Goal: Transaction & Acquisition: Purchase product/service

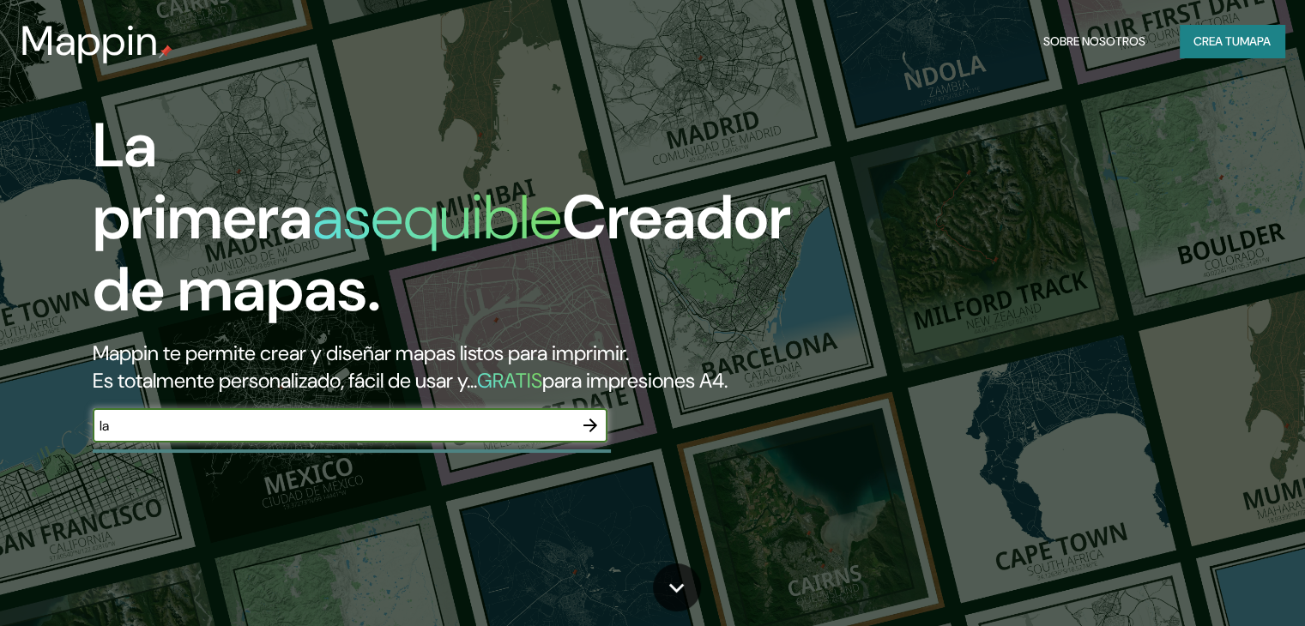
type input "l"
type input "LA PAZ"
click at [596, 436] on icon "button" at bounding box center [590, 425] width 21 height 21
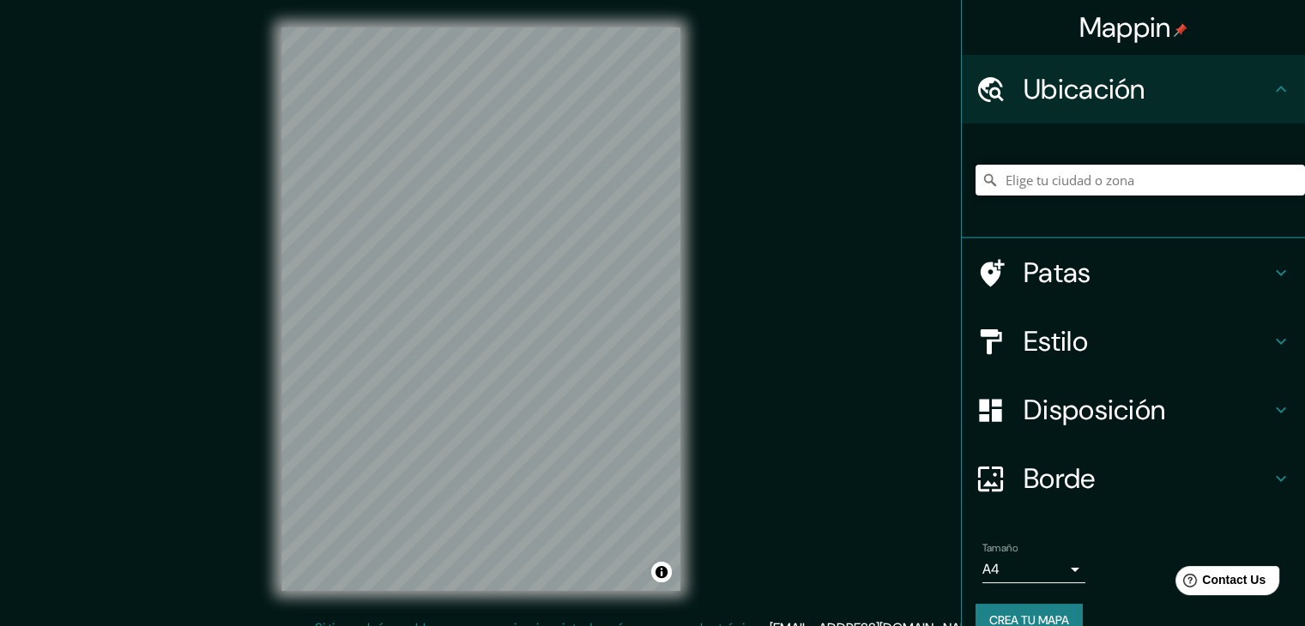
click at [1116, 184] on input "Elige tu ciudad o zona" at bounding box center [1139, 180] width 329 height 31
click at [1083, 174] on input "Elige tu ciudad o zona" at bounding box center [1139, 180] width 329 height 31
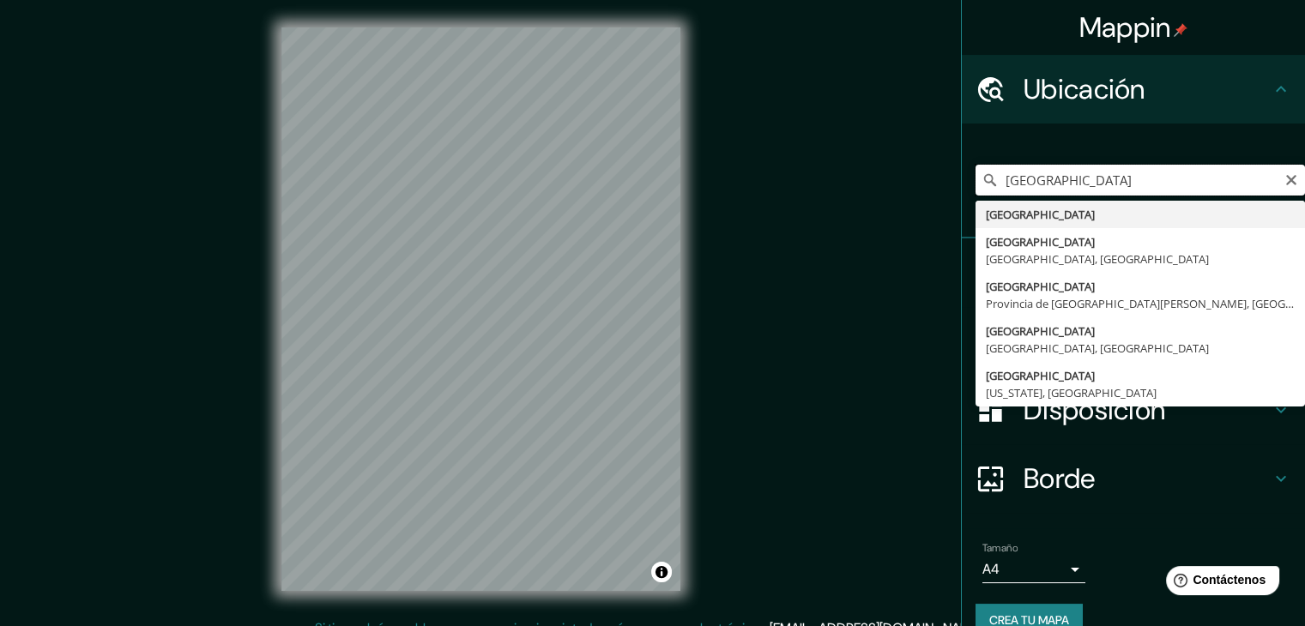
click at [1048, 189] on input "[GEOGRAPHIC_DATA]" at bounding box center [1139, 180] width 329 height 31
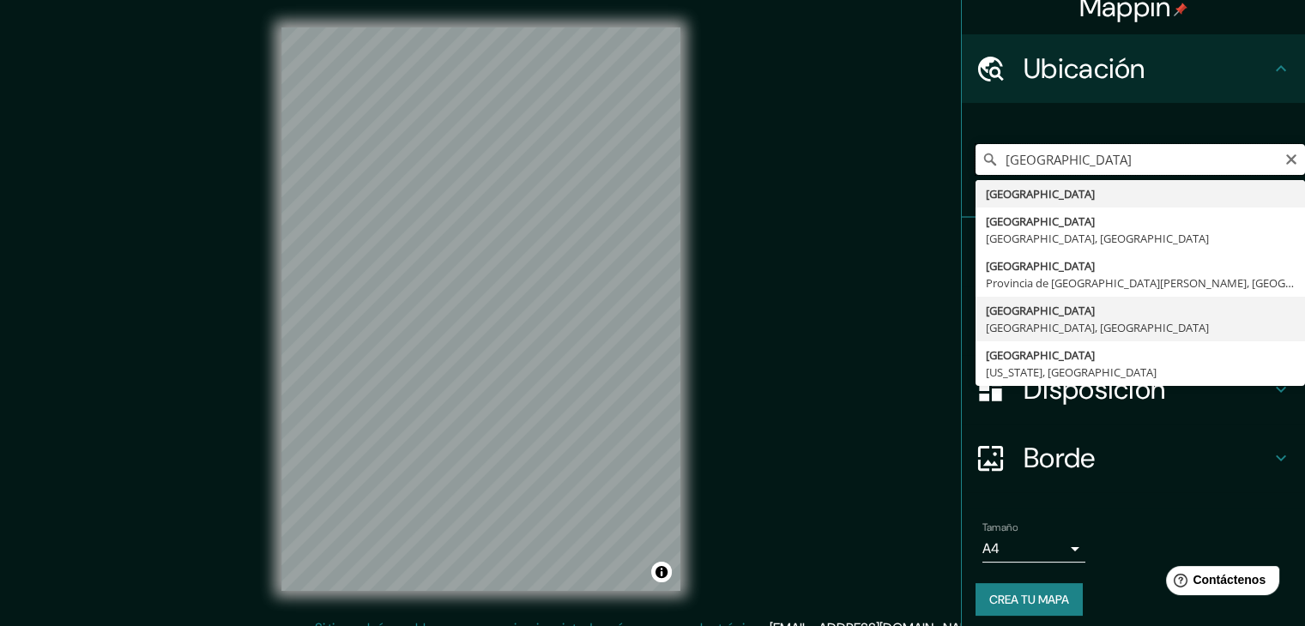
scroll to position [30, 0]
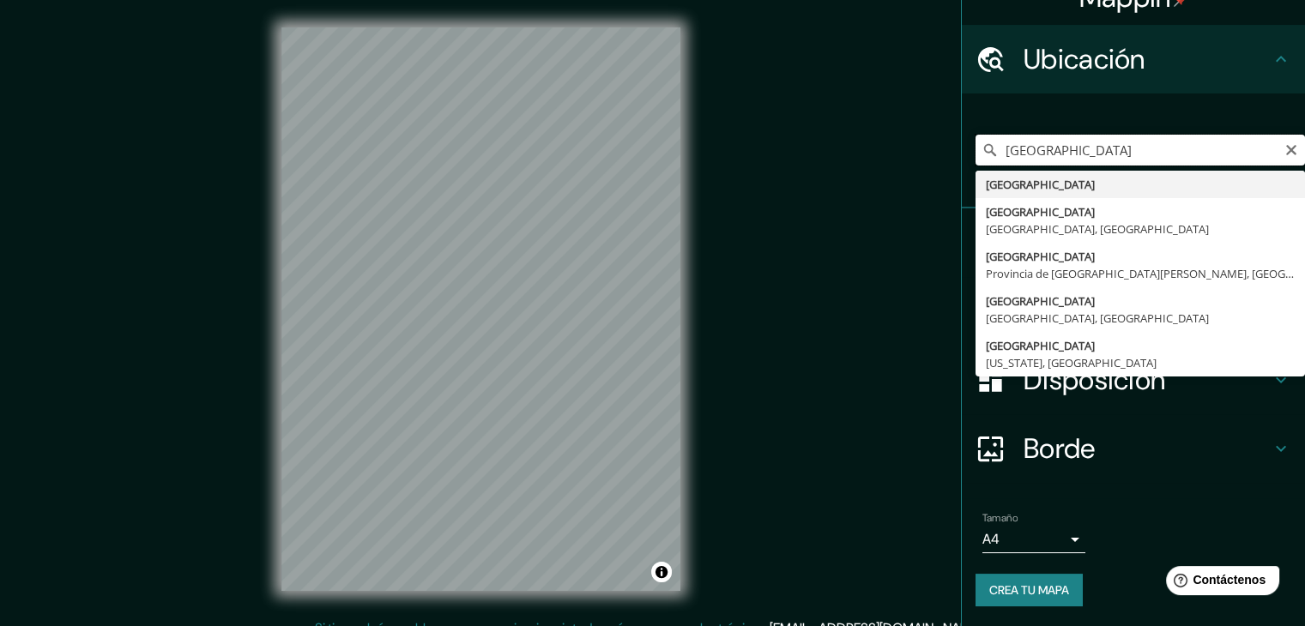
click at [1080, 152] on input "[GEOGRAPHIC_DATA]" at bounding box center [1139, 150] width 329 height 31
click at [1060, 154] on input "[GEOGRAPHIC_DATA]" at bounding box center [1139, 150] width 329 height 31
type input "B"
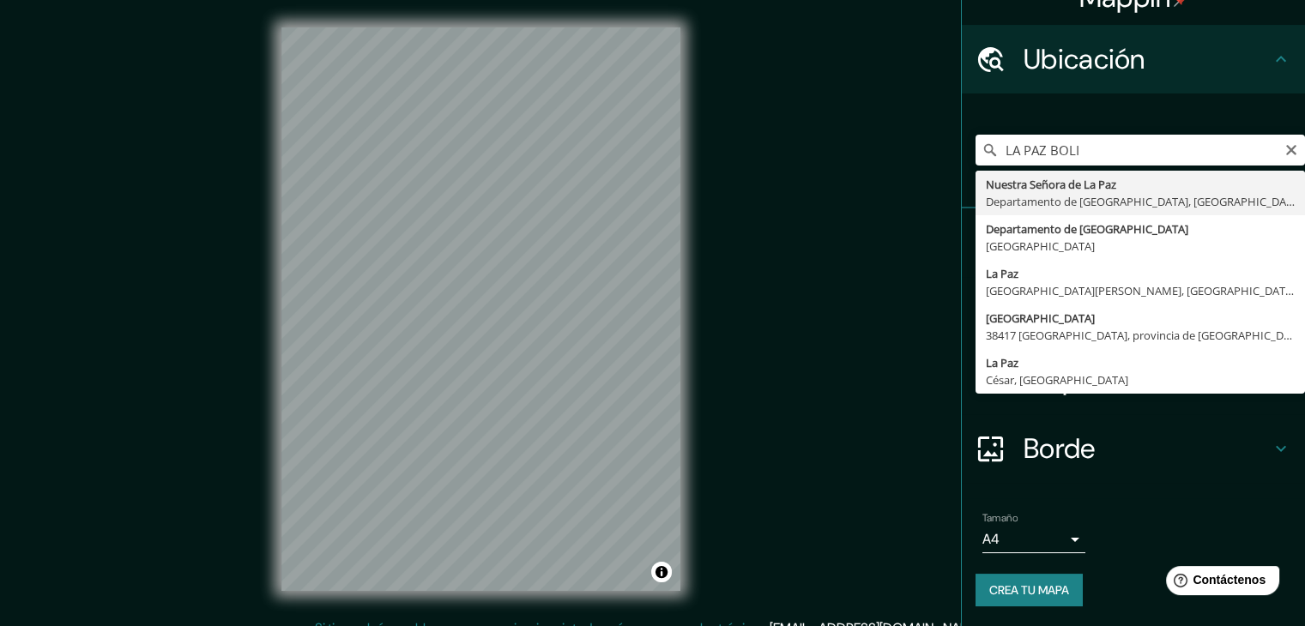
type input "[GEOGRAPHIC_DATA], [GEOGRAPHIC_DATA], [GEOGRAPHIC_DATA]"
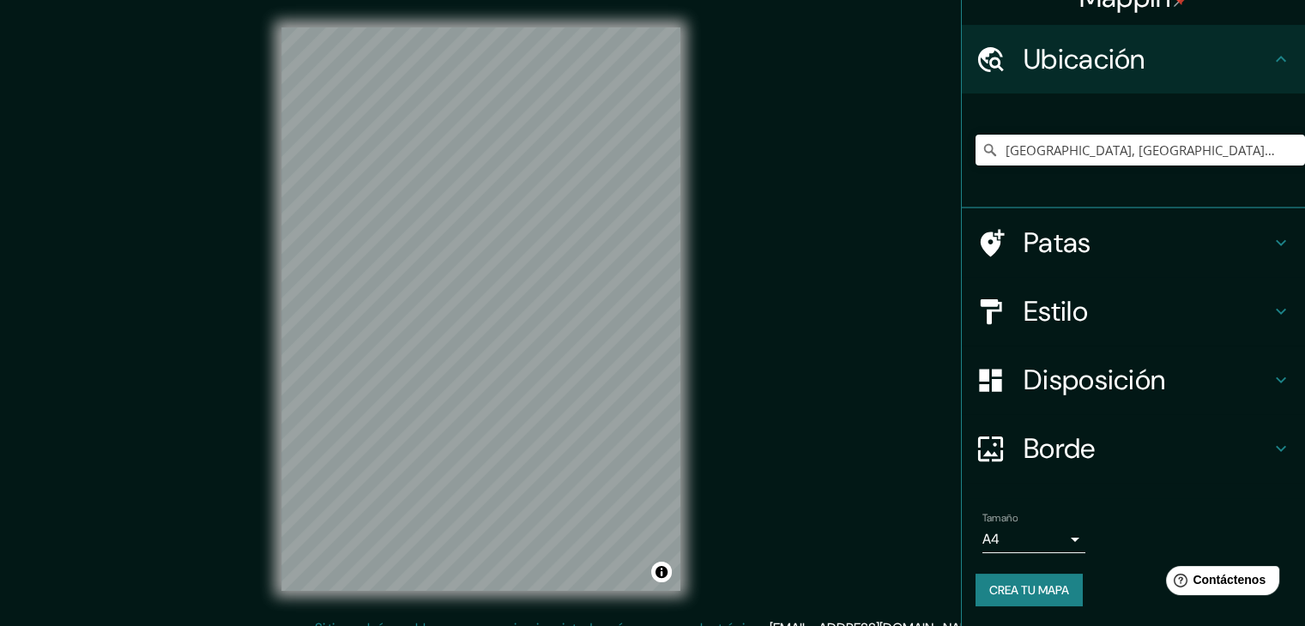
click at [1270, 316] on icon at bounding box center [1280, 311] width 21 height 21
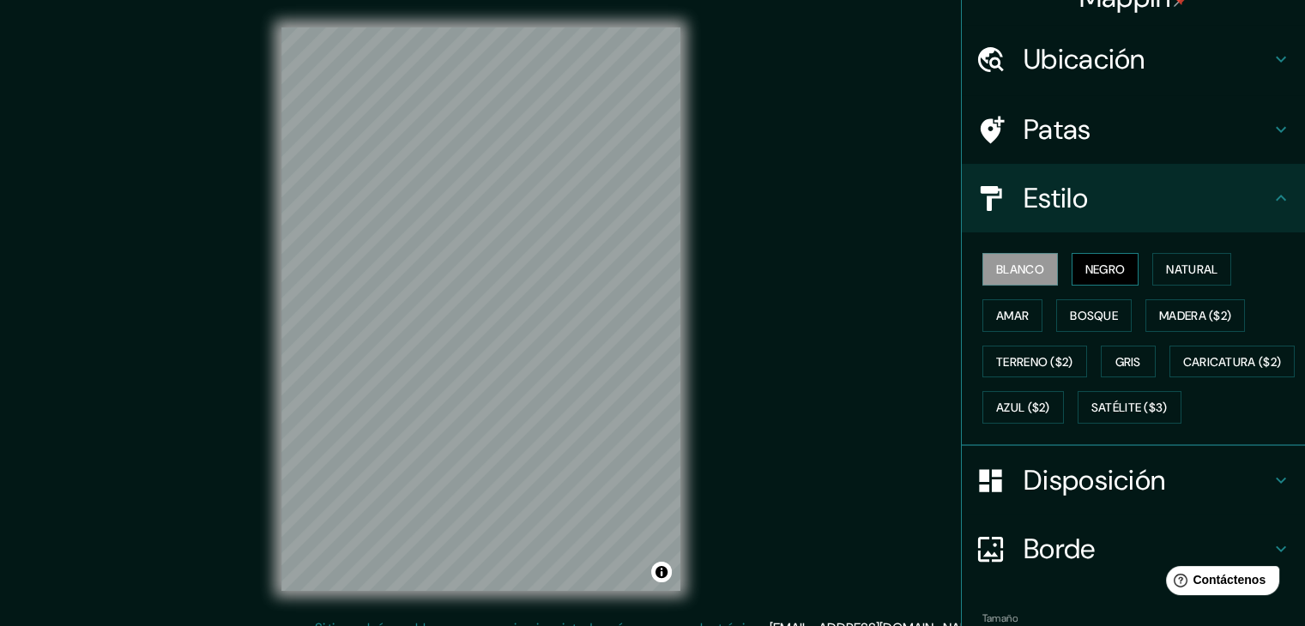
click at [1096, 272] on font "Negro" at bounding box center [1105, 269] width 40 height 15
click at [1191, 272] on font "Natural" at bounding box center [1191, 269] width 51 height 15
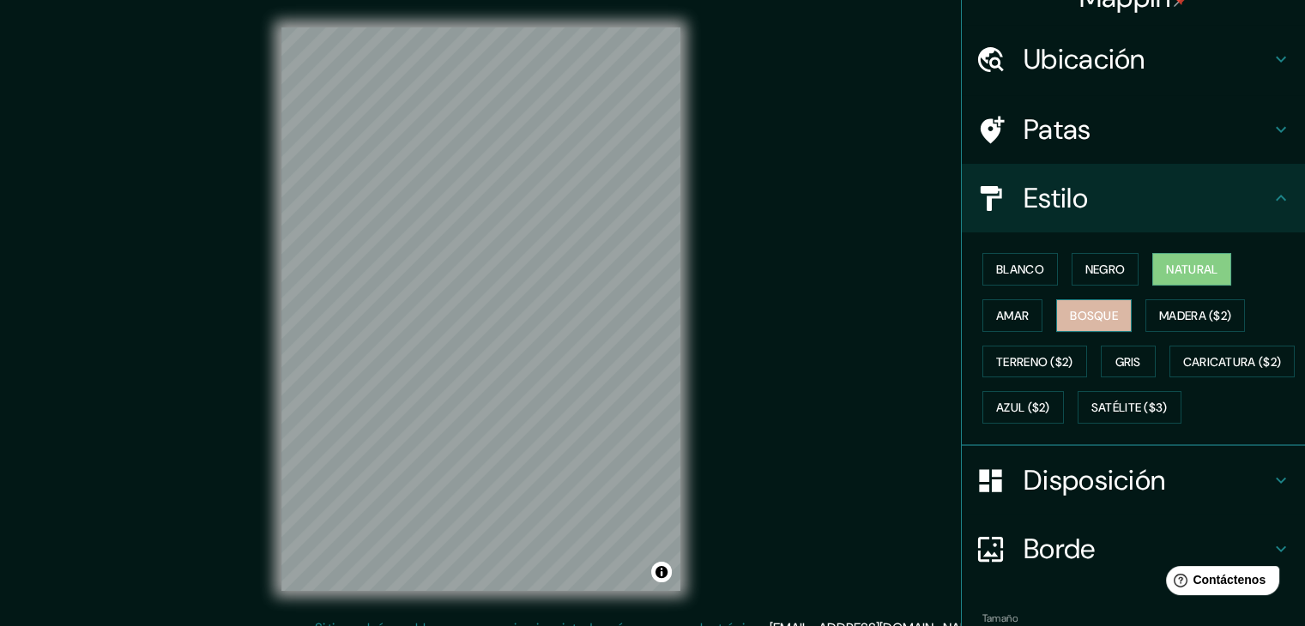
click at [1072, 317] on font "Bosque" at bounding box center [1094, 315] width 48 height 15
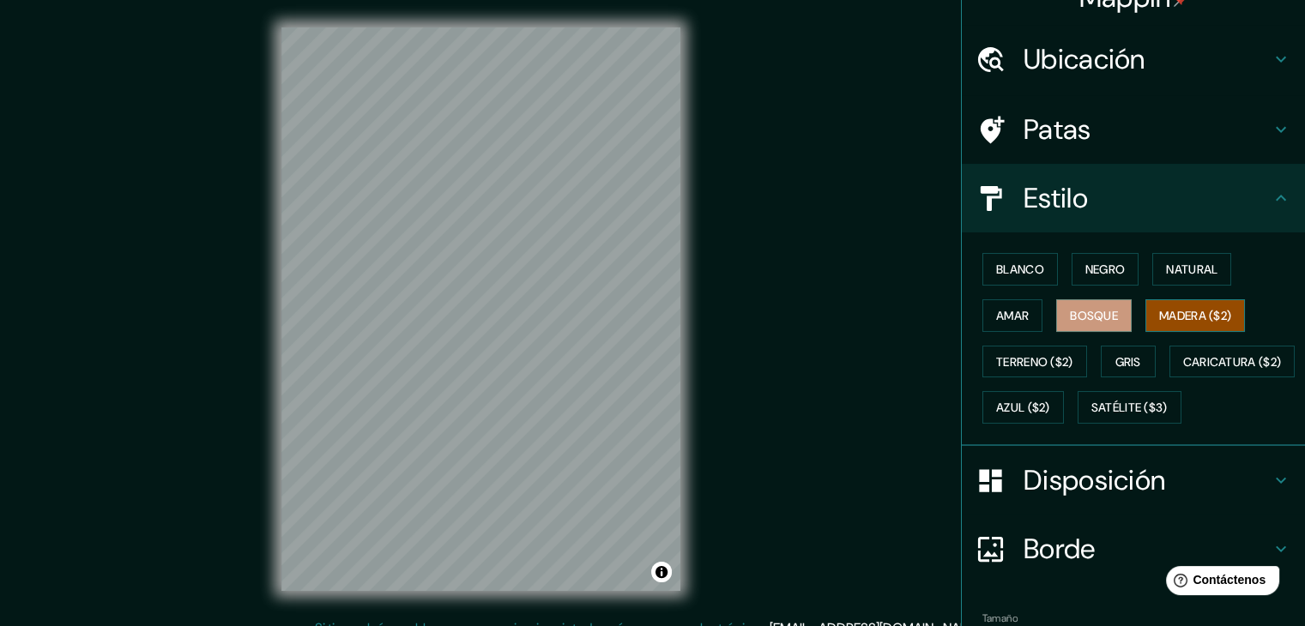
click at [1163, 317] on font "Madera ($2)" at bounding box center [1195, 315] width 72 height 15
click at [998, 321] on font "Amar" at bounding box center [1012, 315] width 33 height 15
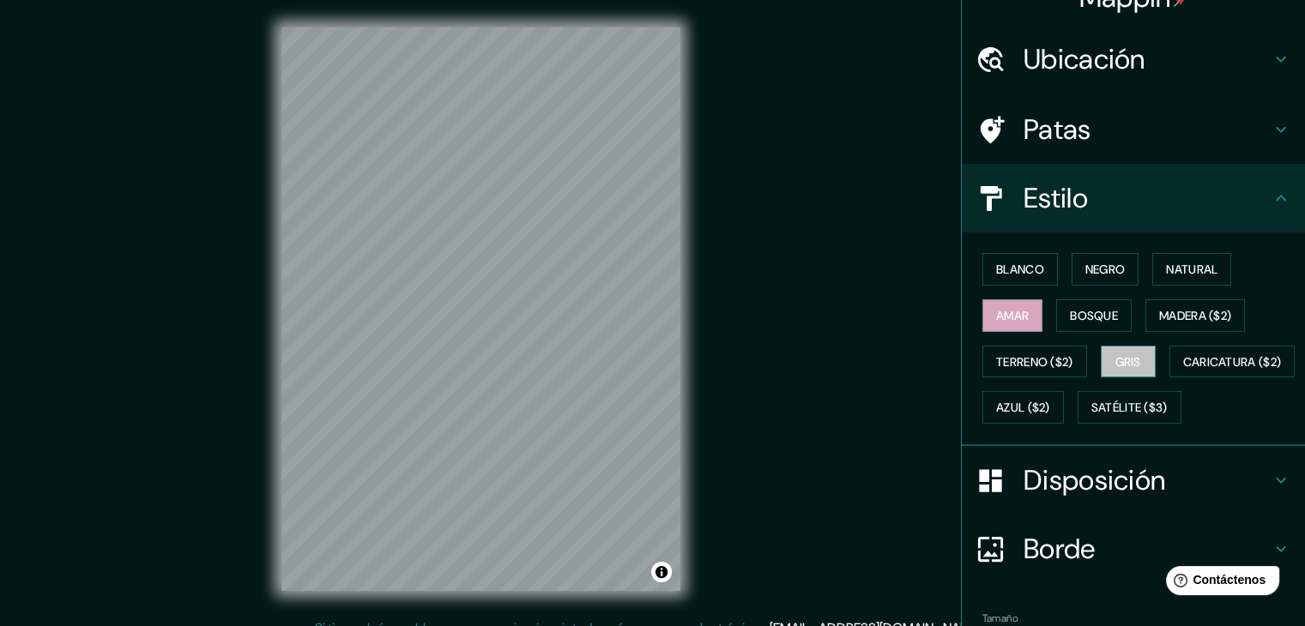
click at [1102, 364] on button "Gris" at bounding box center [1127, 362] width 55 height 33
click at [998, 258] on font "Blanco" at bounding box center [1020, 269] width 48 height 22
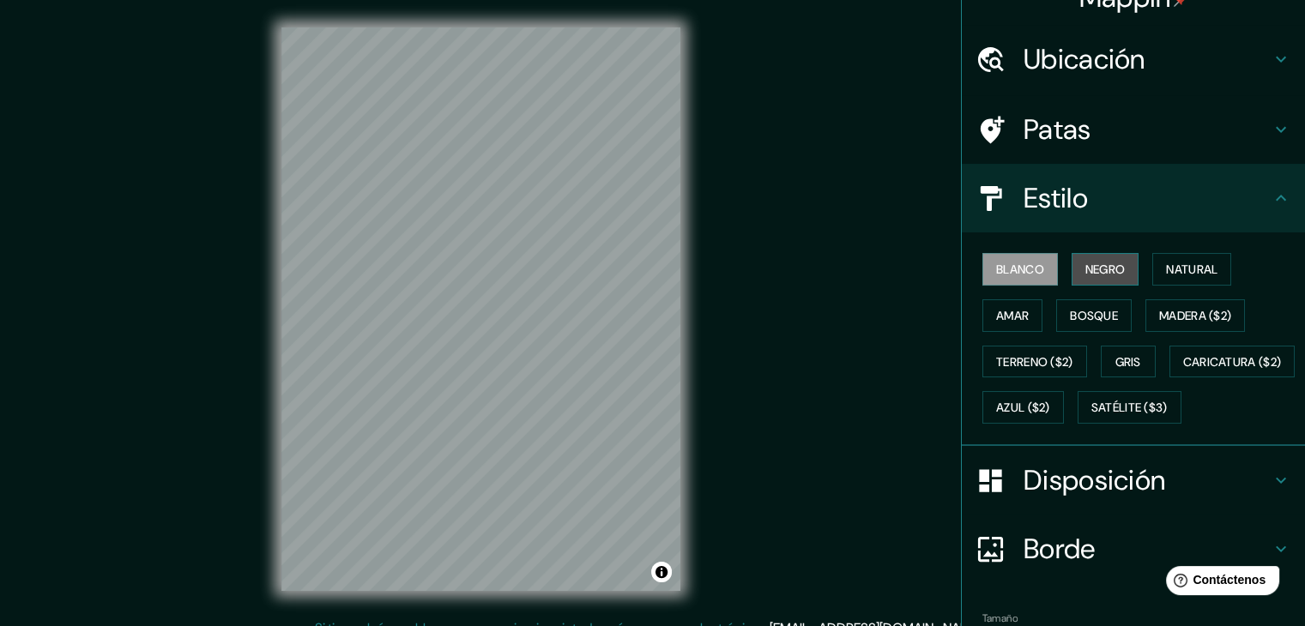
click at [1105, 258] on font "Negro" at bounding box center [1105, 269] width 40 height 22
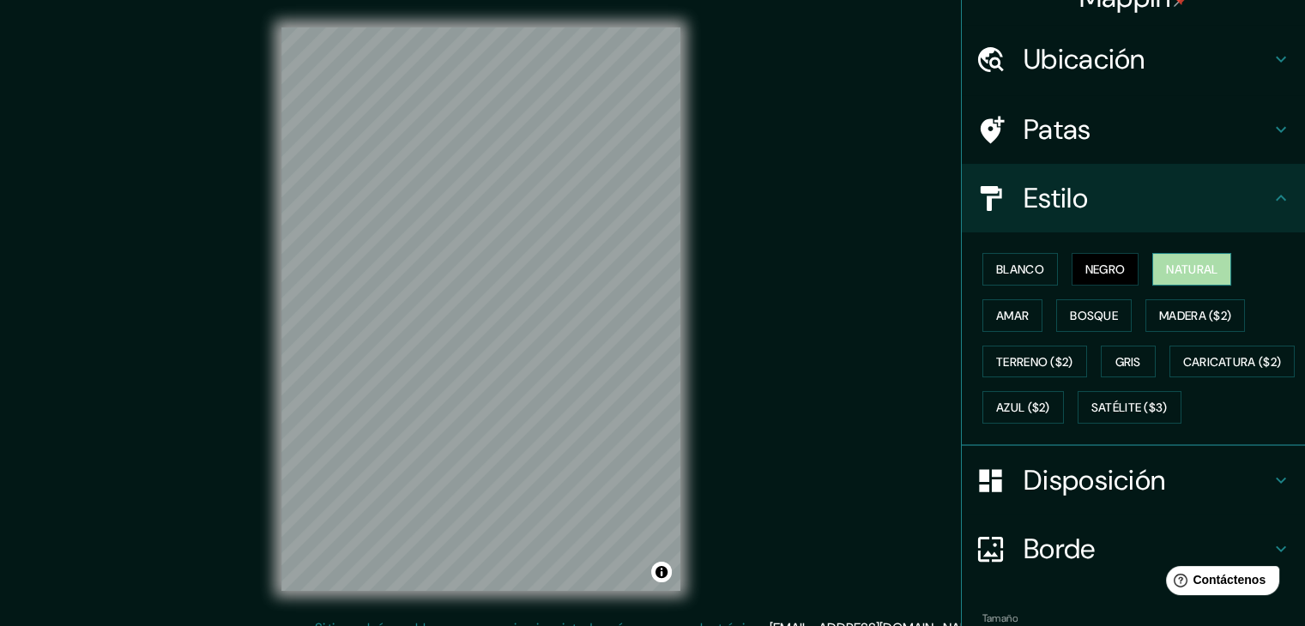
click at [1190, 272] on font "Natural" at bounding box center [1191, 269] width 51 height 15
click at [1002, 319] on font "Amar" at bounding box center [1012, 315] width 33 height 15
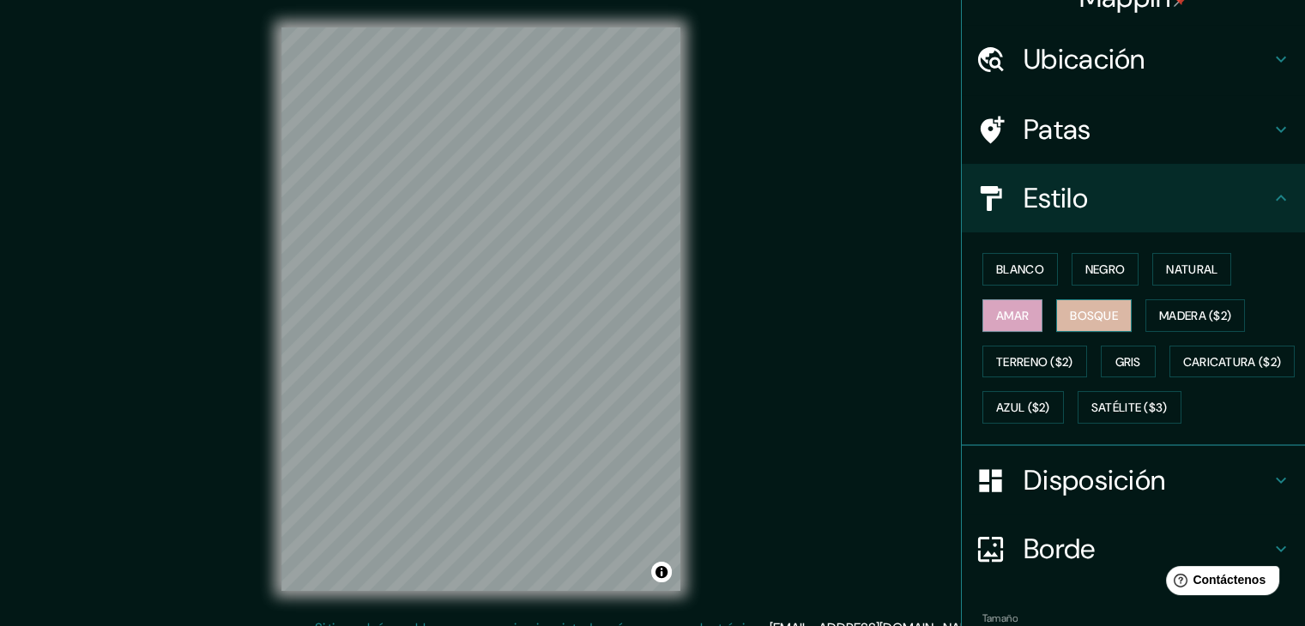
click at [1070, 313] on font "Bosque" at bounding box center [1094, 315] width 48 height 15
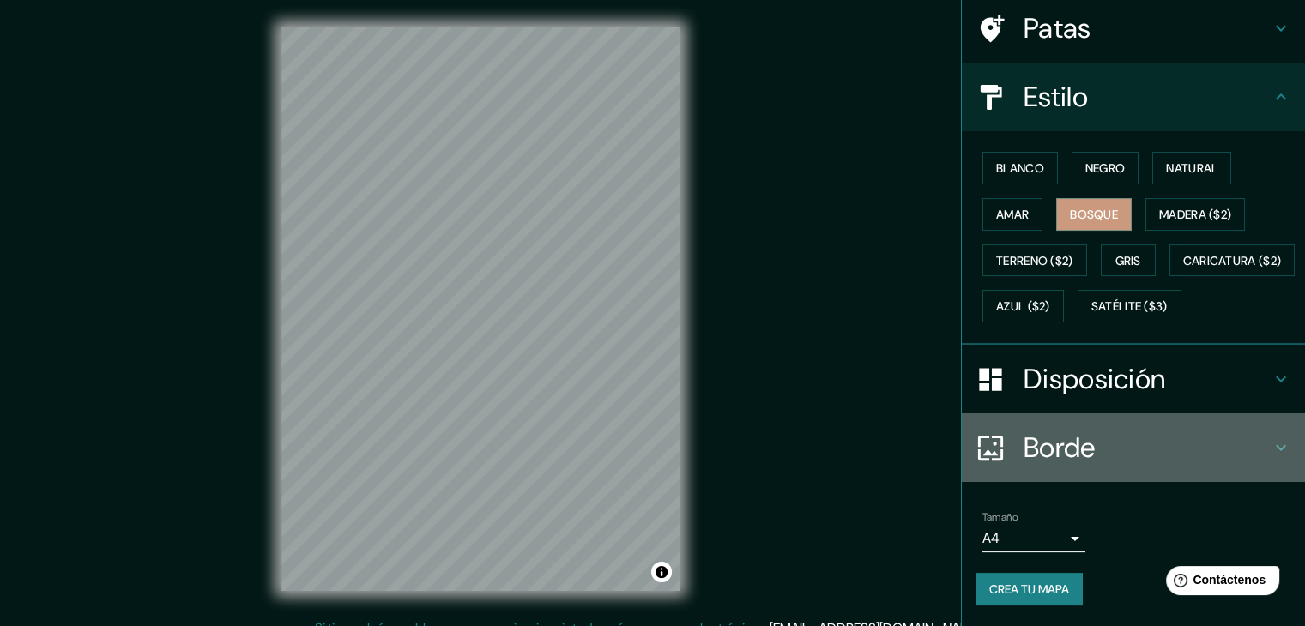
click at [1118, 438] on h4 "Borde" at bounding box center [1146, 448] width 247 height 34
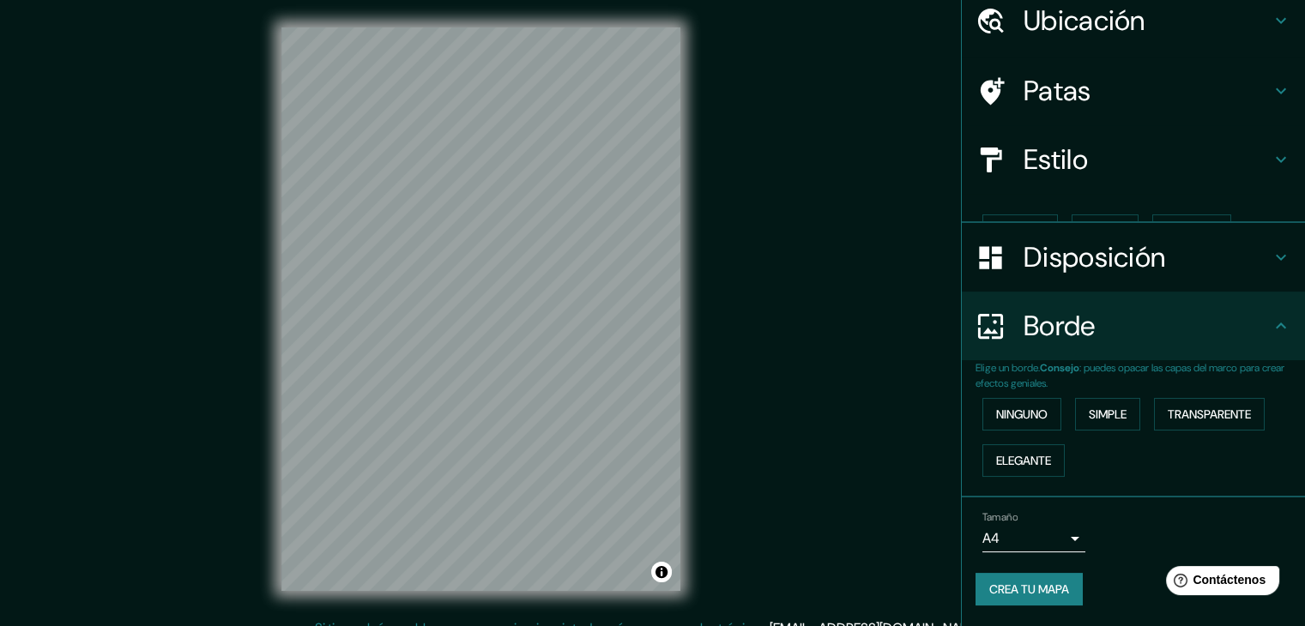
scroll to position [39, 0]
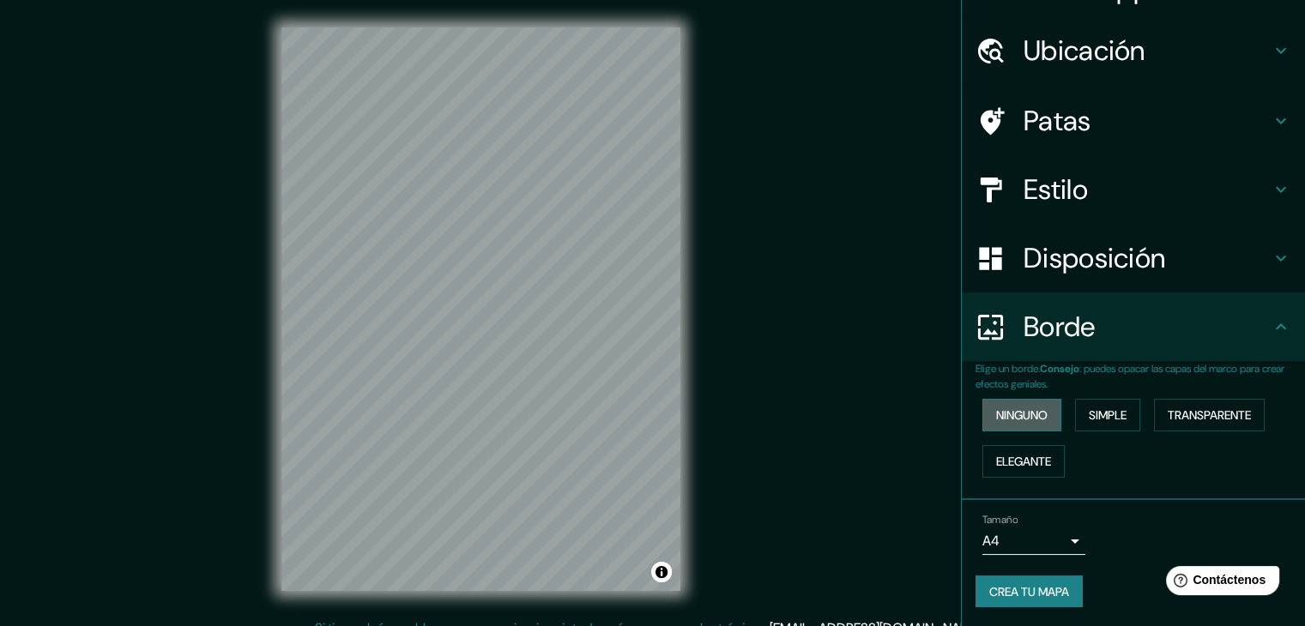
click at [999, 412] on font "Ninguno" at bounding box center [1021, 414] width 51 height 15
click at [1098, 416] on font "Simple" at bounding box center [1107, 414] width 38 height 15
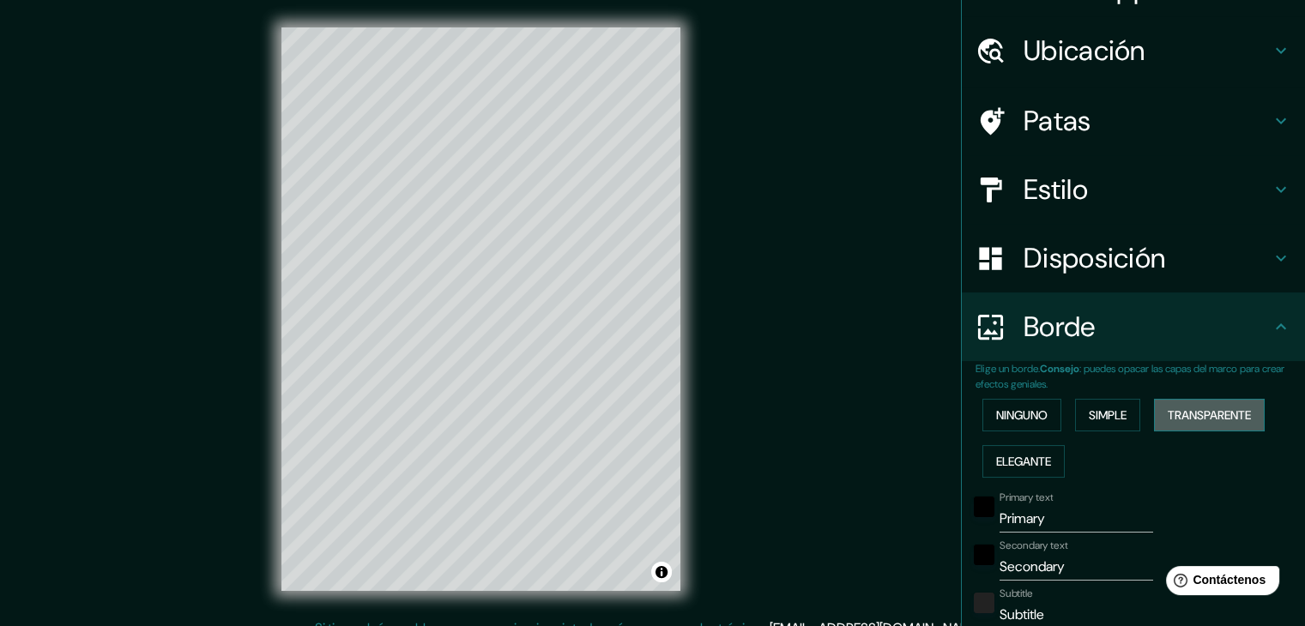
click at [1167, 416] on font "Transparente" at bounding box center [1208, 414] width 83 height 15
drag, startPoint x: 1020, startPoint y: 461, endPoint x: 1005, endPoint y: 395, distance: 68.5
click at [1020, 454] on font "Elegante" at bounding box center [1023, 461] width 55 height 15
drag, startPoint x: 1013, startPoint y: 416, endPoint x: 1177, endPoint y: 379, distance: 167.9
click at [1015, 413] on font "Ninguno" at bounding box center [1021, 414] width 51 height 15
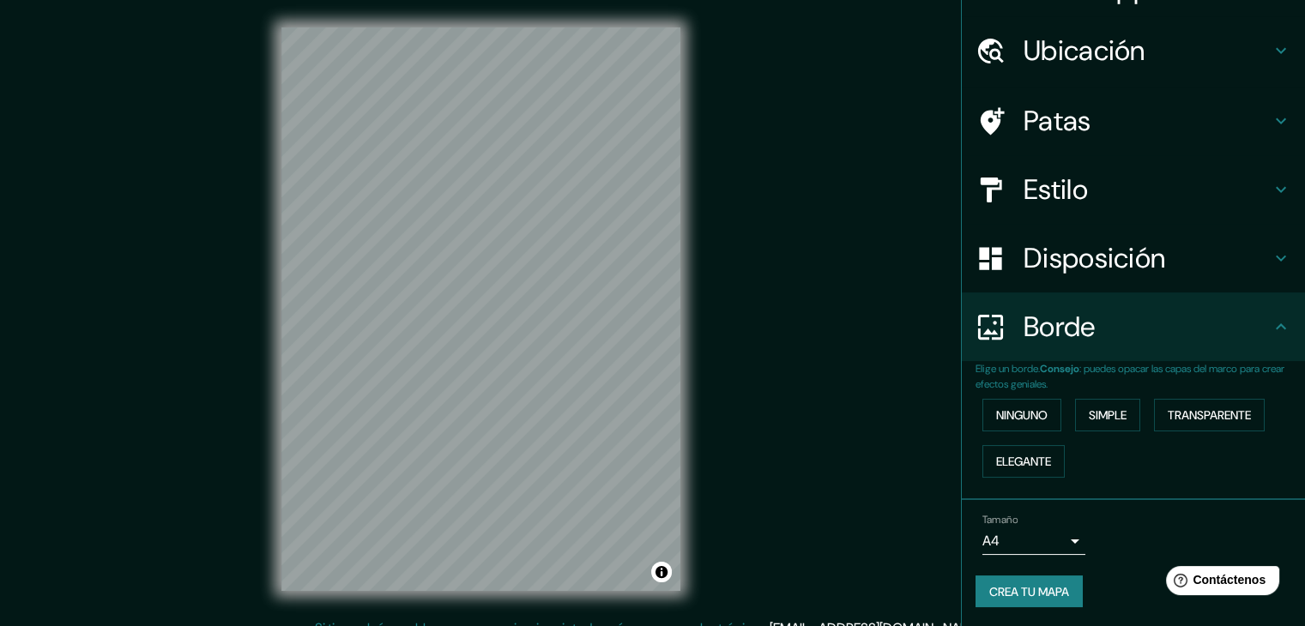
click at [1256, 347] on div "Borde" at bounding box center [1133, 326] width 343 height 69
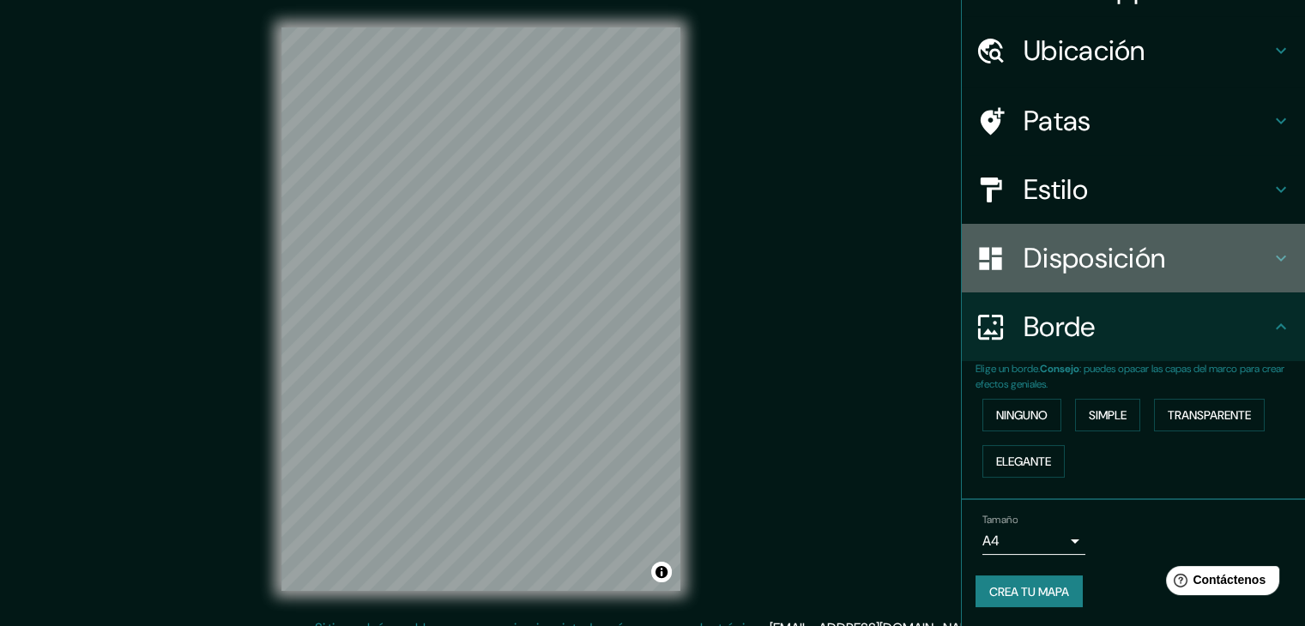
click at [1270, 264] on icon at bounding box center [1280, 258] width 21 height 21
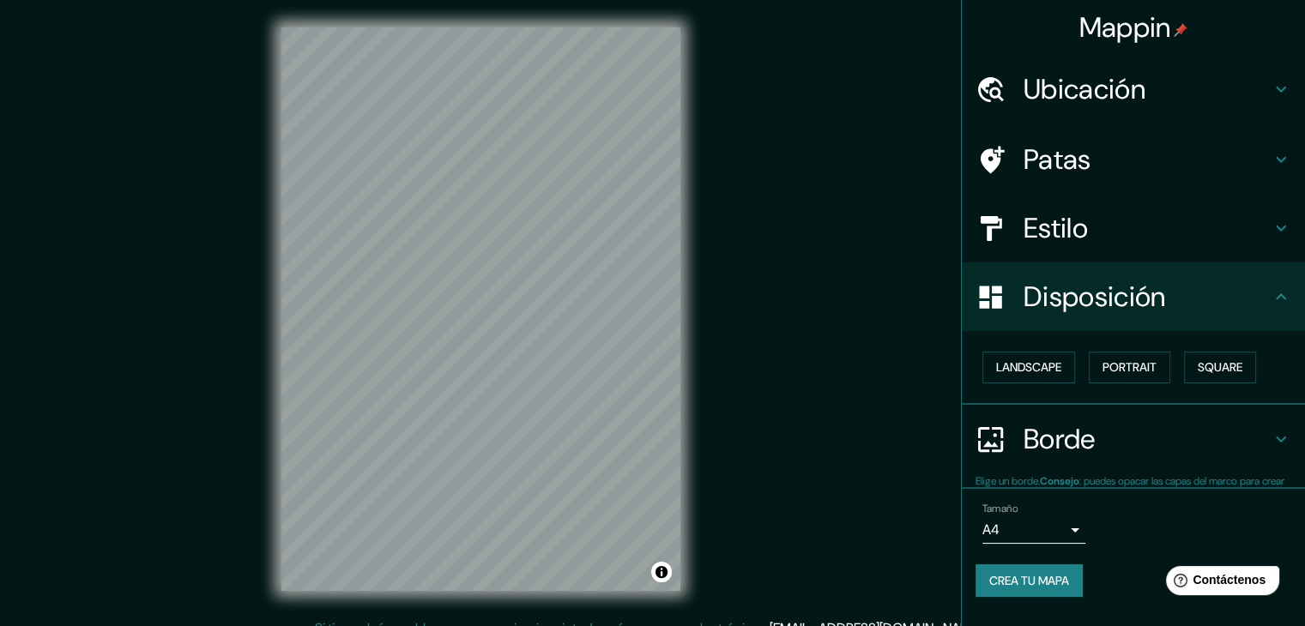
scroll to position [0, 0]
click at [1017, 371] on font "Paisaje" at bounding box center [1017, 367] width 43 height 15
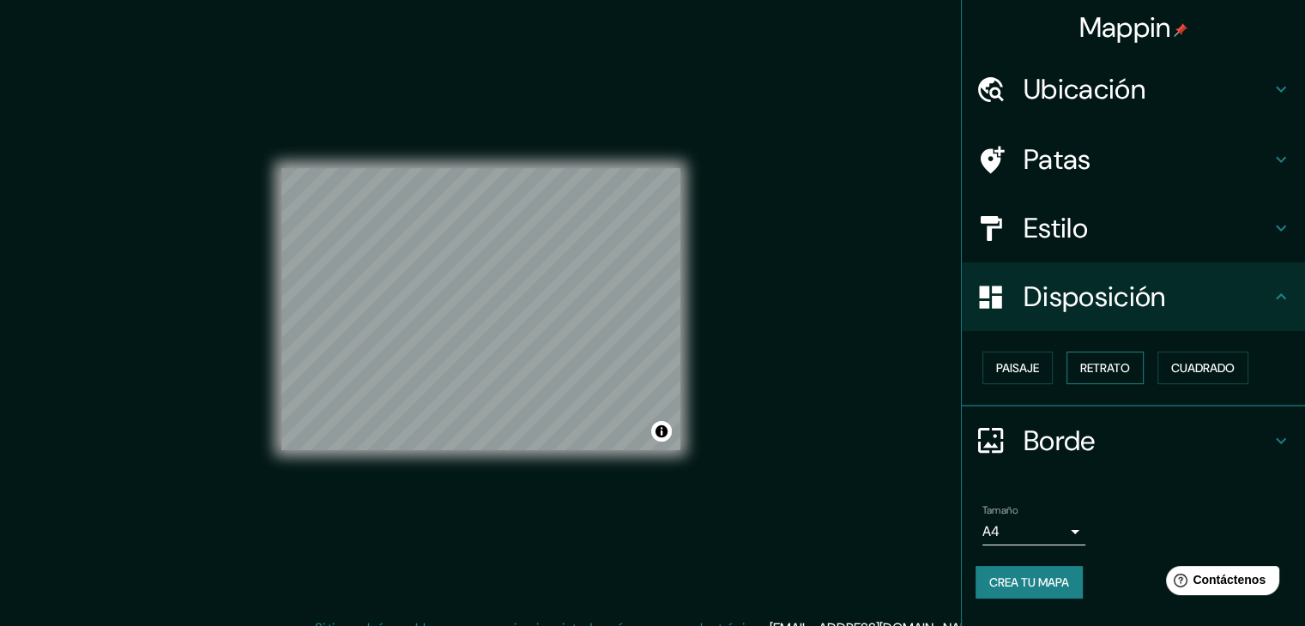
click at [1091, 371] on font "Retrato" at bounding box center [1105, 367] width 50 height 15
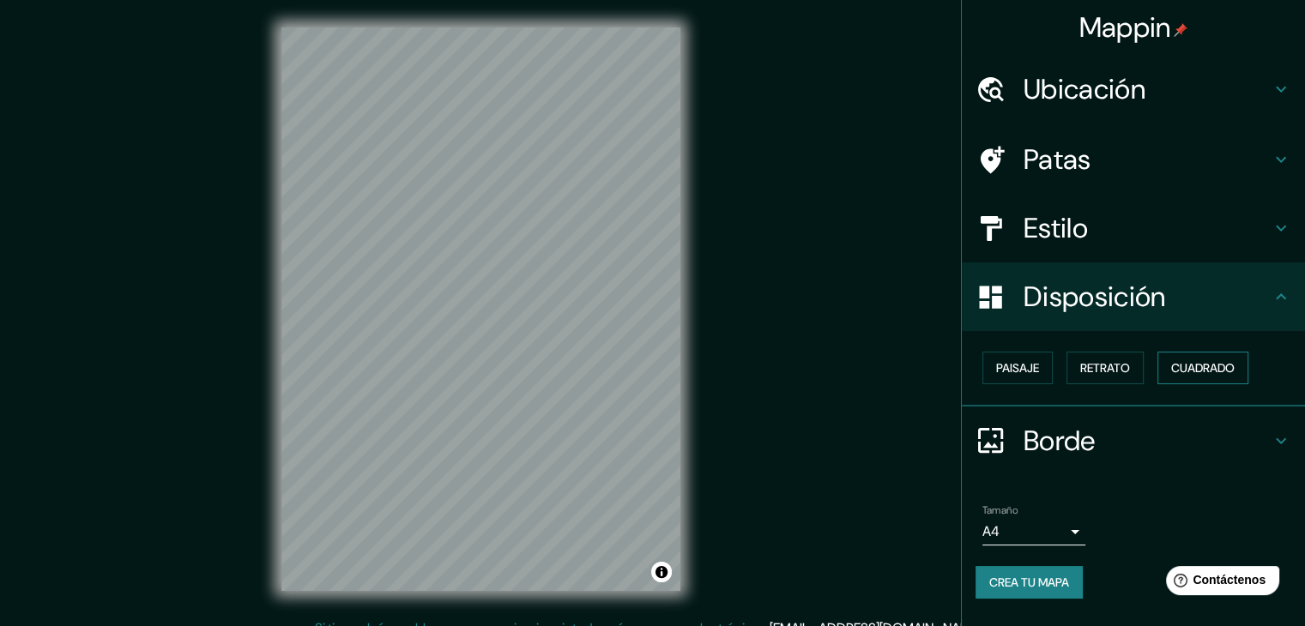
click at [1191, 371] on font "Cuadrado" at bounding box center [1202, 367] width 63 height 15
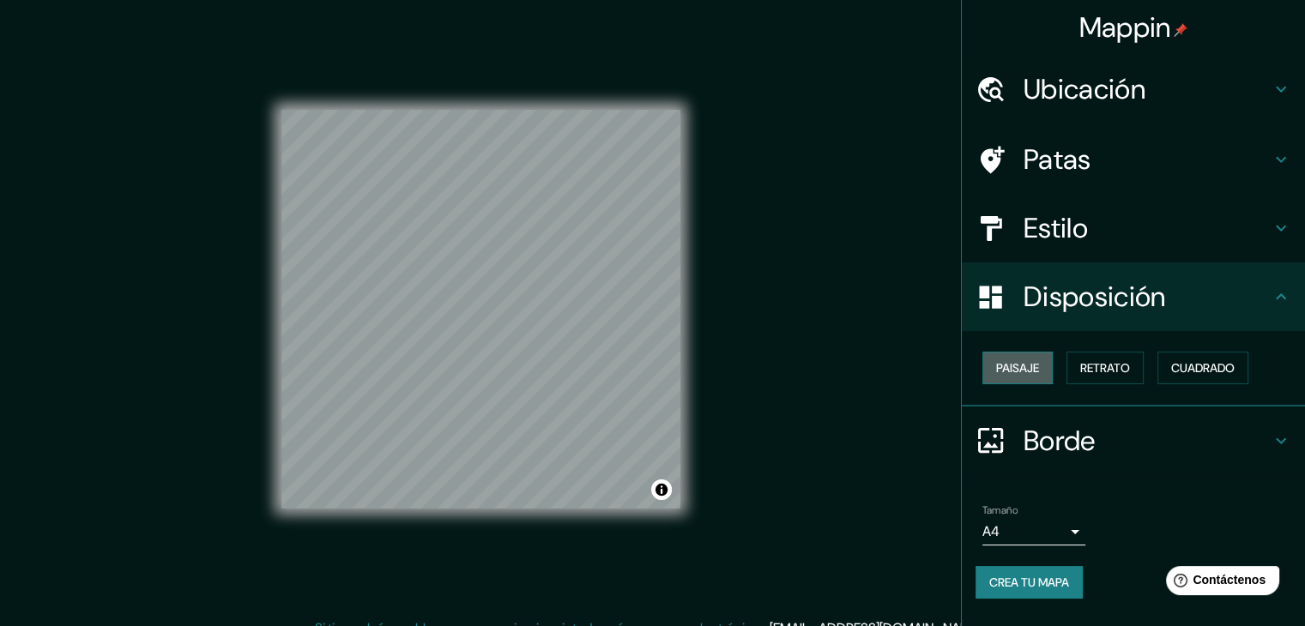
click at [1042, 369] on button "Paisaje" at bounding box center [1017, 368] width 70 height 33
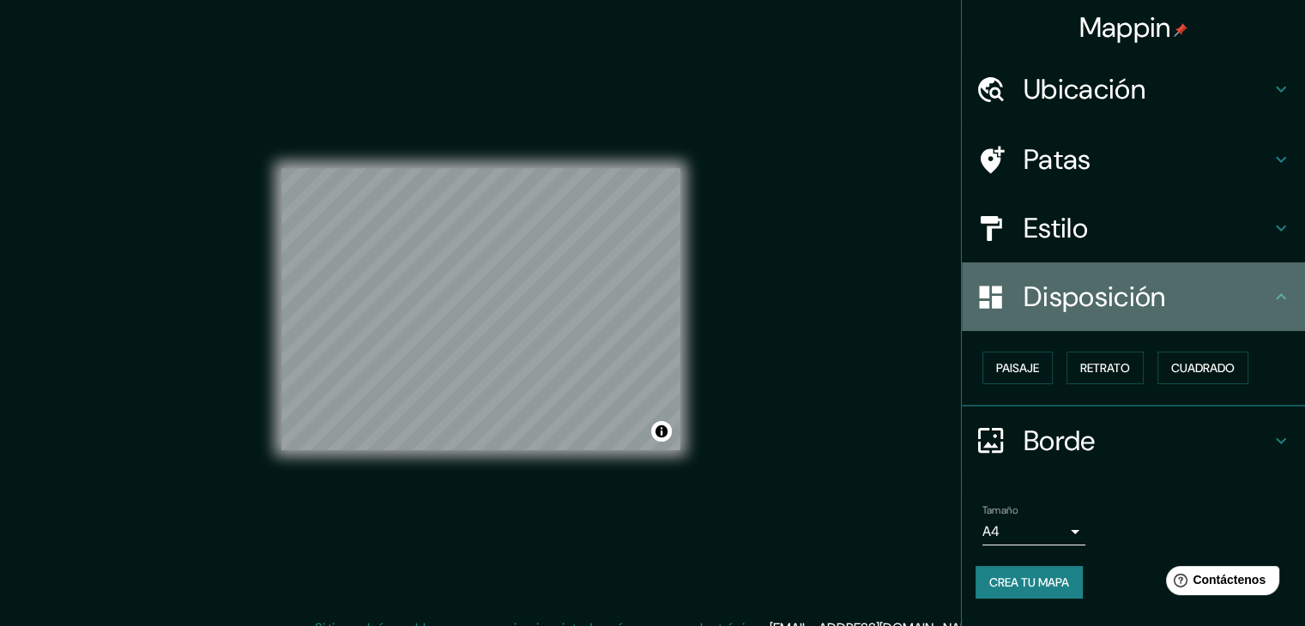
click at [1217, 292] on h4 "Disposición" at bounding box center [1146, 297] width 247 height 34
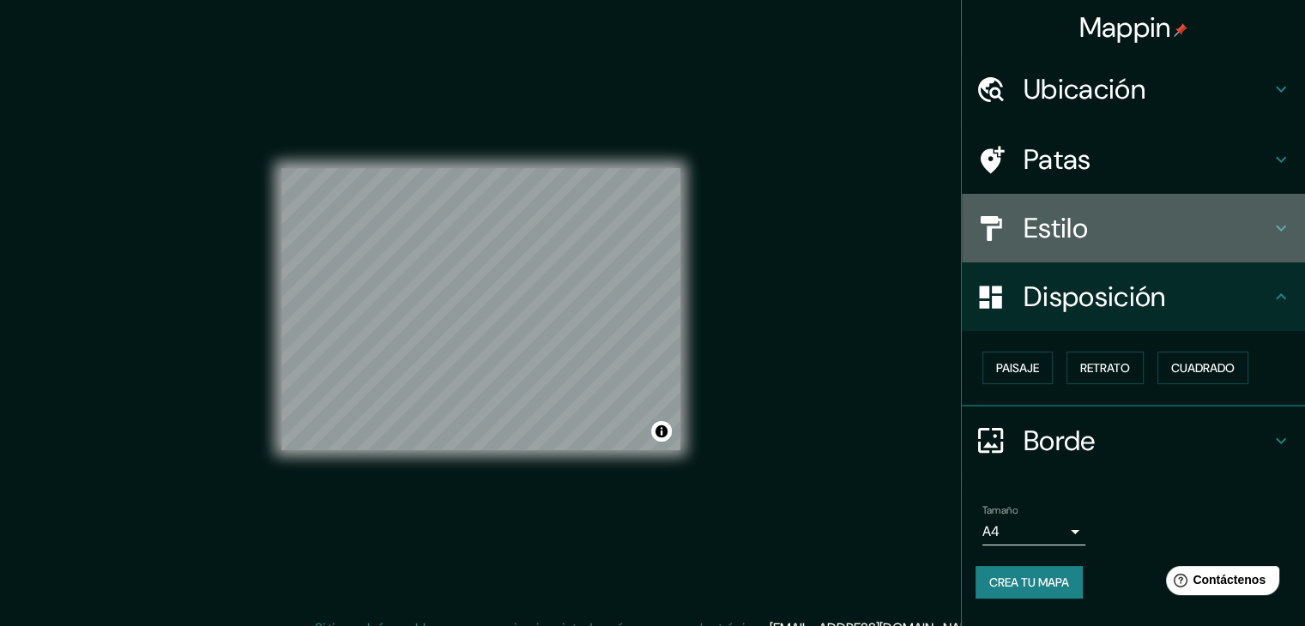
click at [1158, 238] on h4 "Estilo" at bounding box center [1146, 228] width 247 height 34
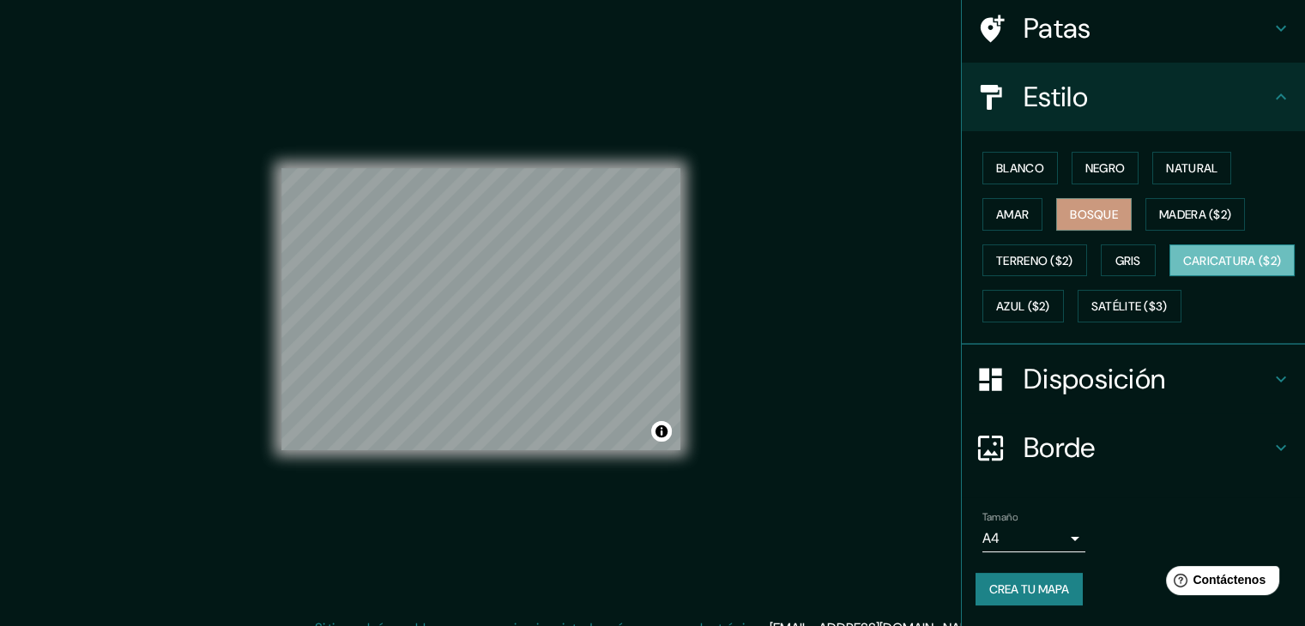
scroll to position [87, 0]
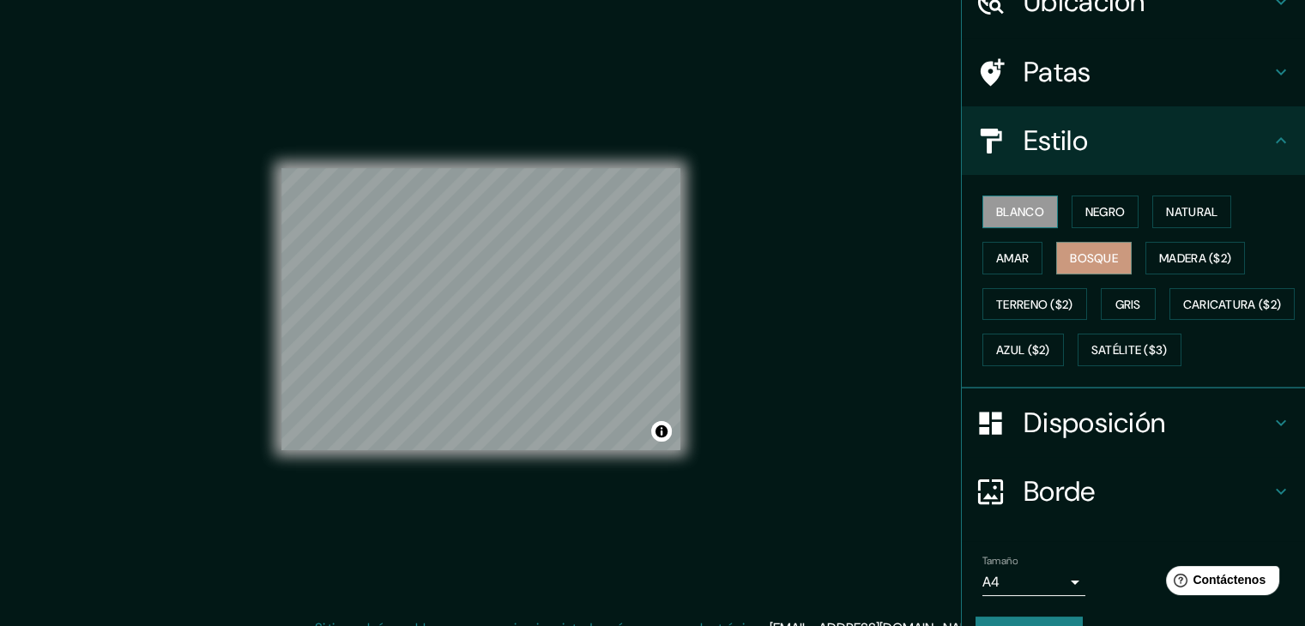
click at [1022, 210] on font "Blanco" at bounding box center [1020, 211] width 48 height 15
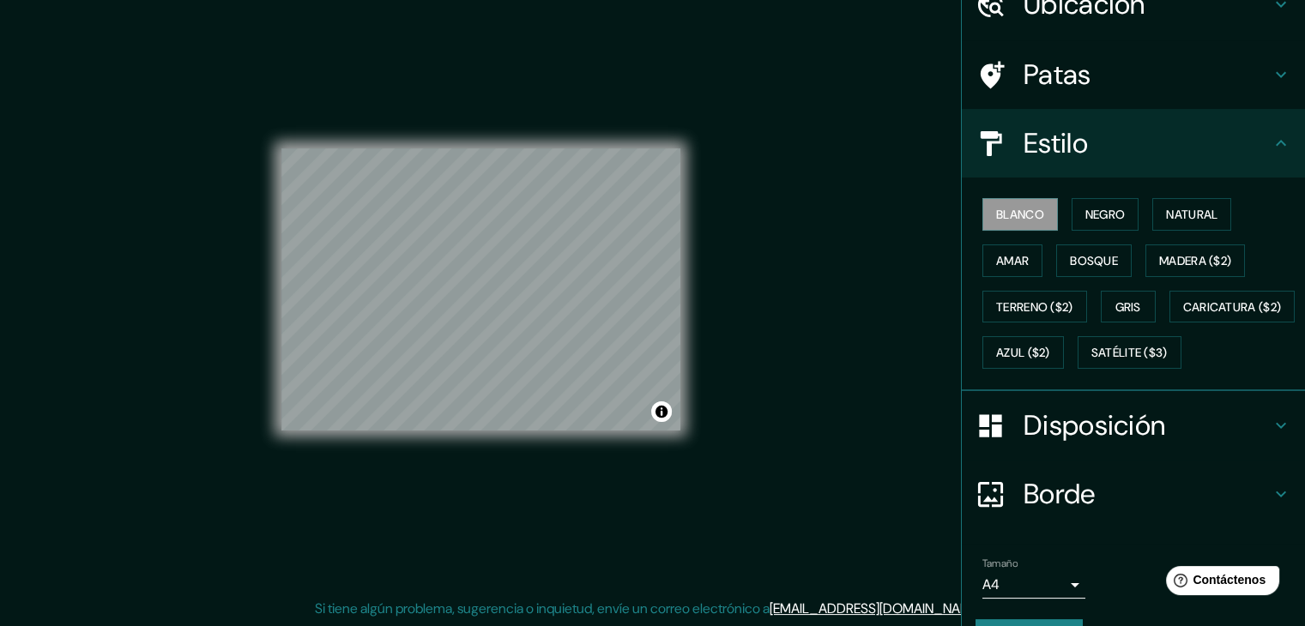
scroll to position [0, 0]
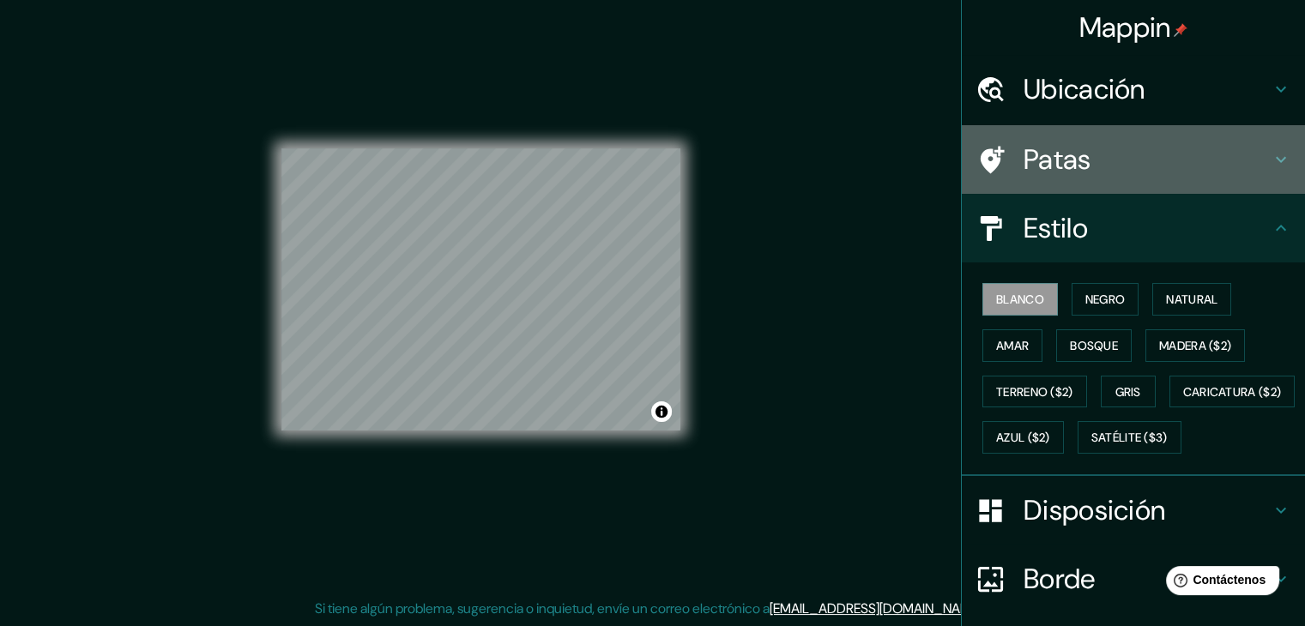
click at [1270, 155] on icon at bounding box center [1280, 159] width 21 height 21
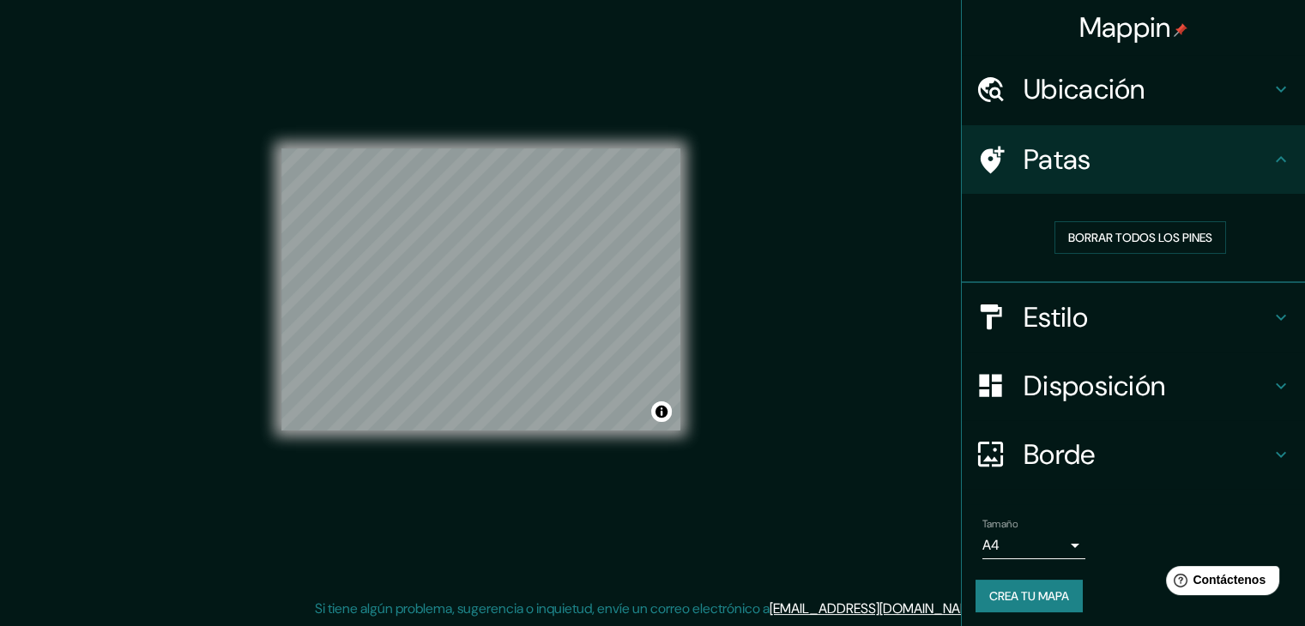
scroll to position [4, 0]
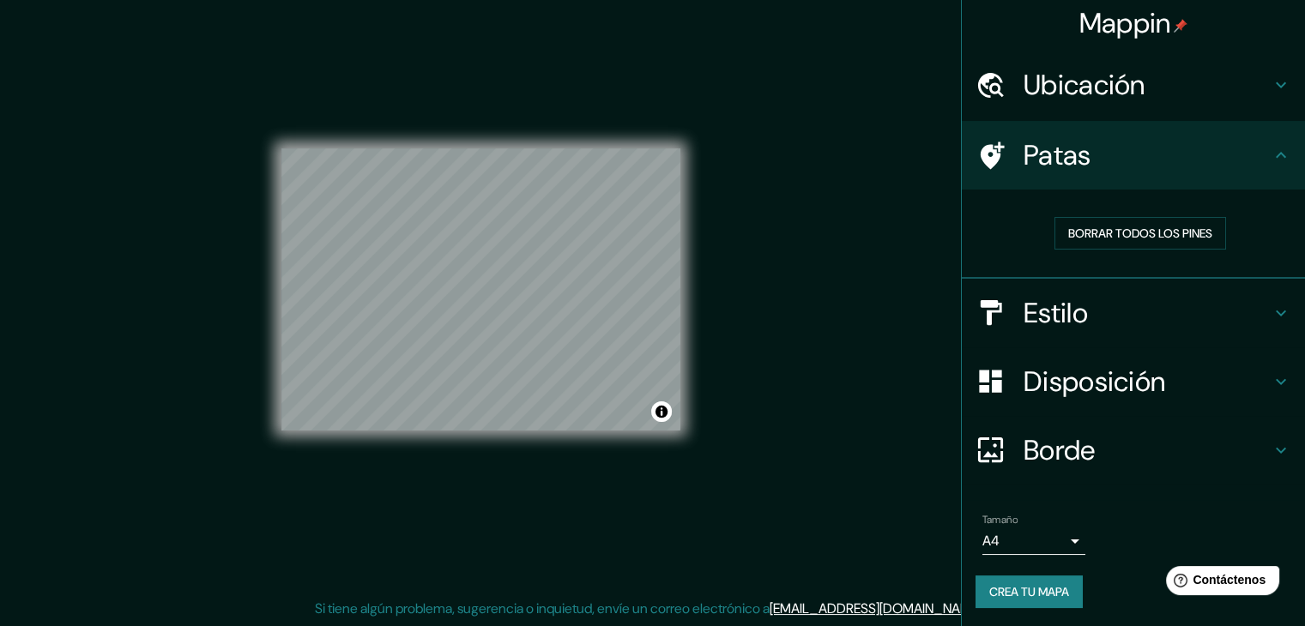
click at [1270, 307] on icon at bounding box center [1280, 313] width 21 height 21
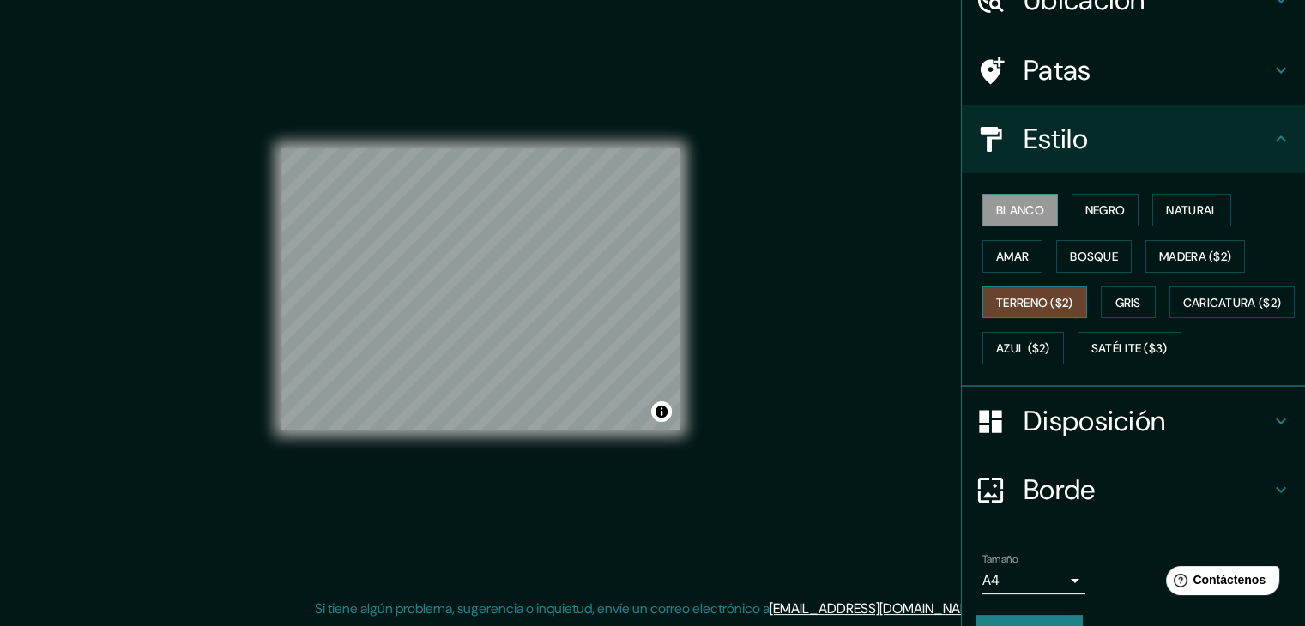
scroll to position [90, 0]
click at [1012, 296] on font "Terreno ($2)" at bounding box center [1034, 301] width 77 height 15
click at [1116, 296] on font "Gris" at bounding box center [1128, 301] width 26 height 15
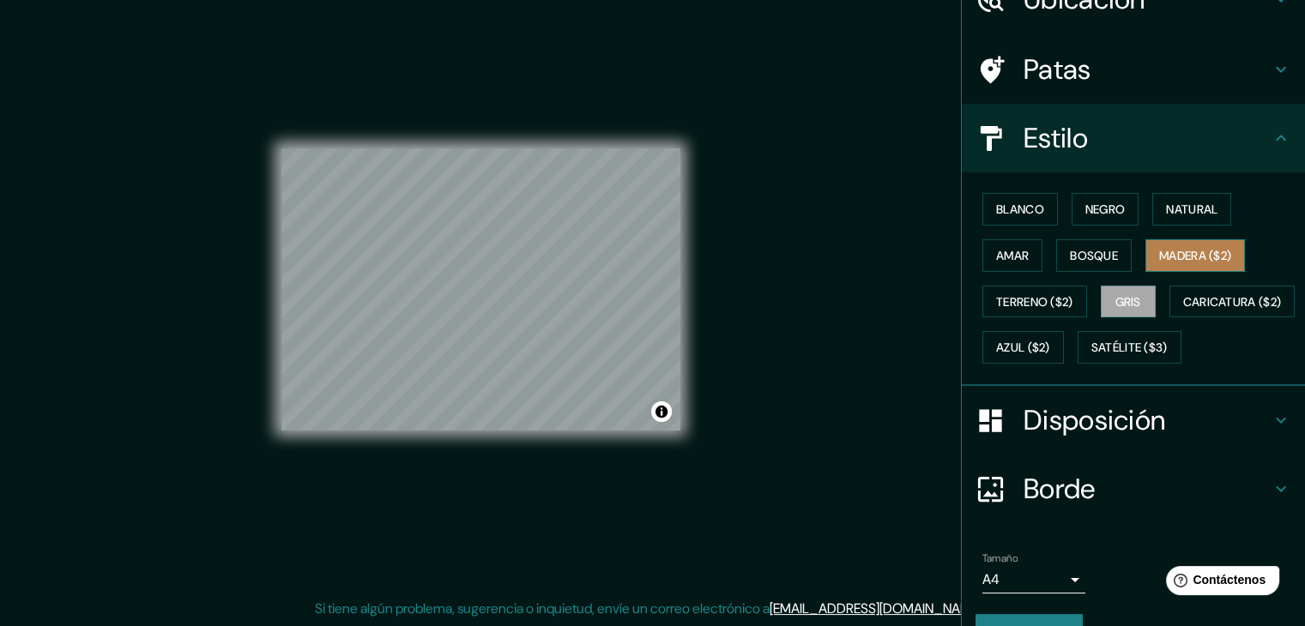
click at [1167, 254] on font "Madera ($2)" at bounding box center [1195, 255] width 72 height 15
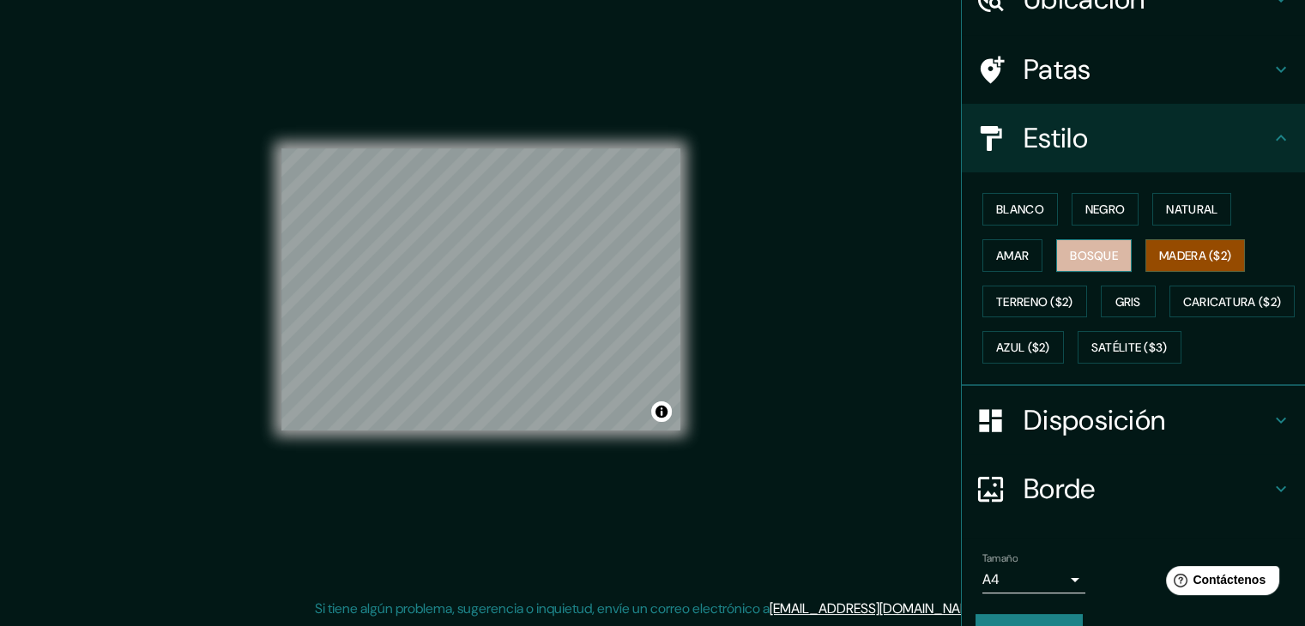
click at [1070, 250] on font "Bosque" at bounding box center [1094, 255] width 48 height 15
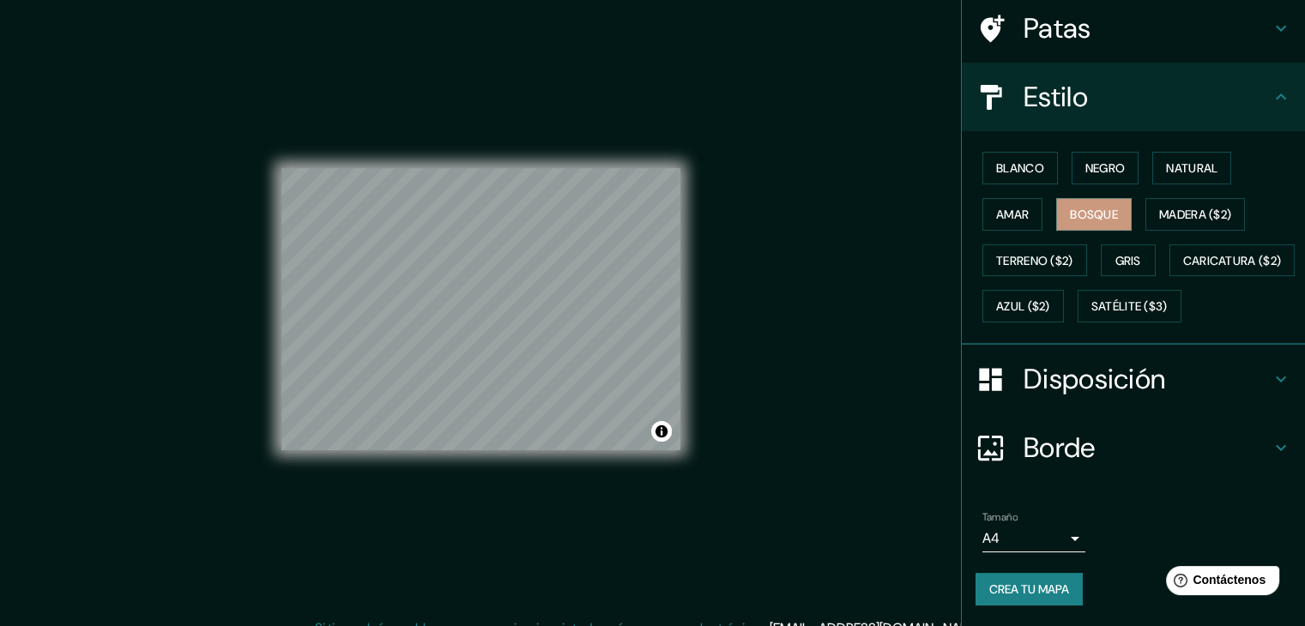
scroll to position [0, 0]
